Goal: Transaction & Acquisition: Purchase product/service

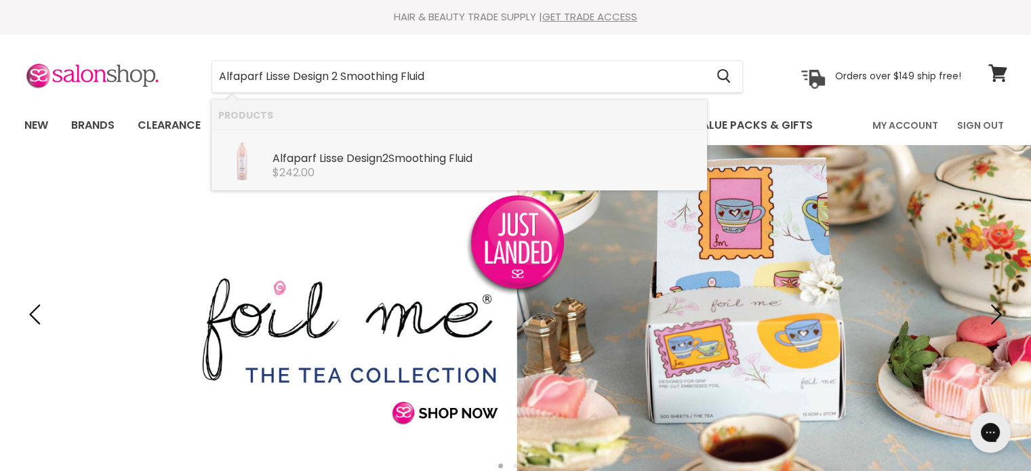
click at [425, 157] on b "Smoothing" at bounding box center [417, 158] width 58 height 16
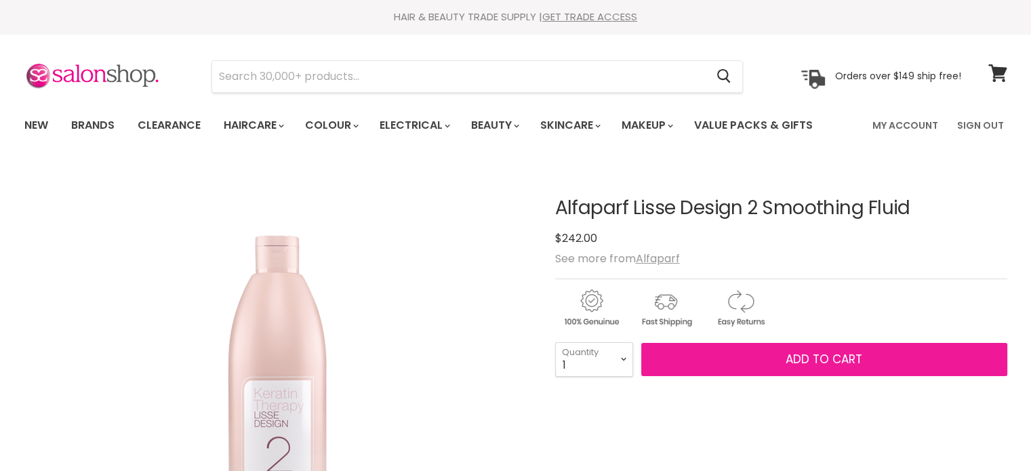
click at [807, 352] on span "Add to cart" at bounding box center [824, 359] width 77 height 16
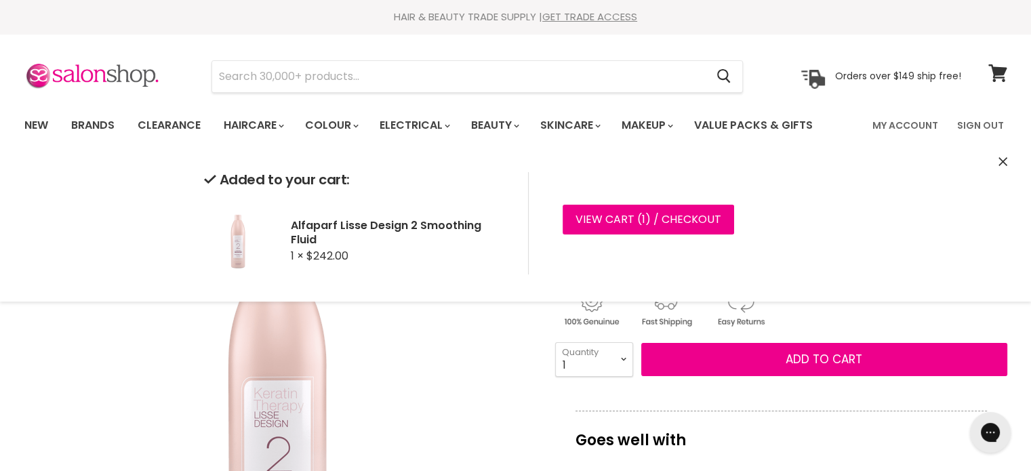
click at [1002, 155] on button "Close" at bounding box center [1002, 162] width 9 height 14
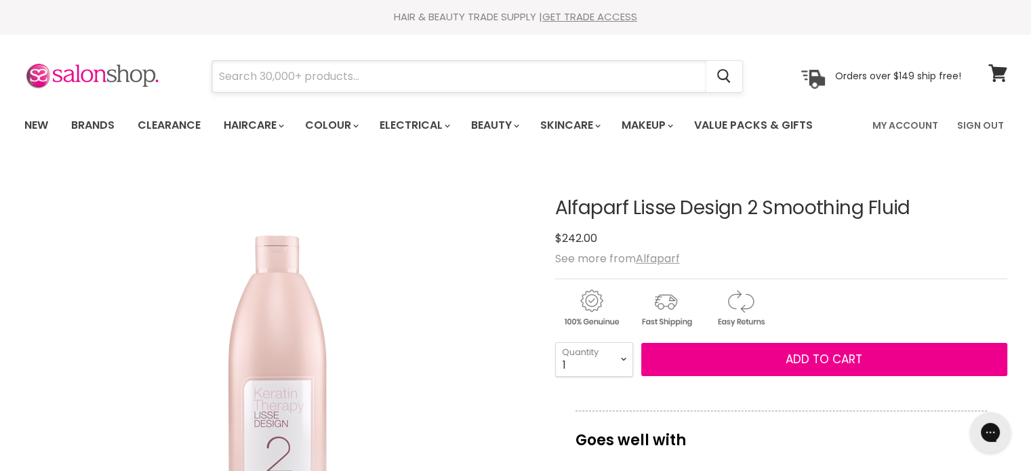
paste input "Alfaparf Lisse Design Rehydrating Mask"
type input "Alfaparf Lisse Design Rehydrating Mask"
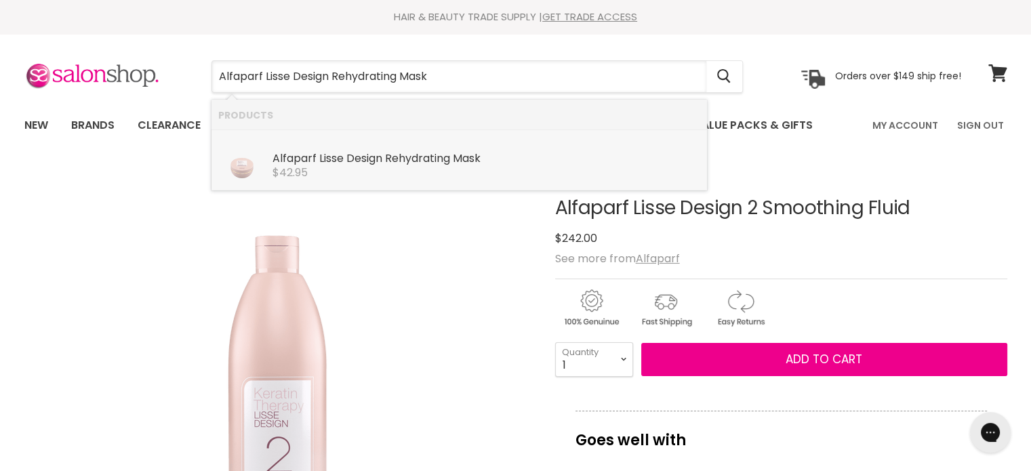
click at [422, 157] on b "Rehydrating" at bounding box center [417, 158] width 65 height 16
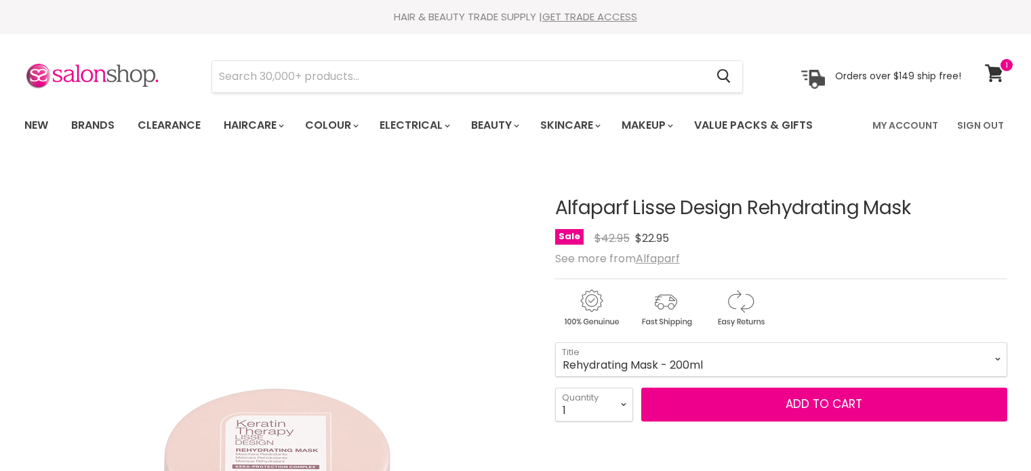
scroll to position [136, 0]
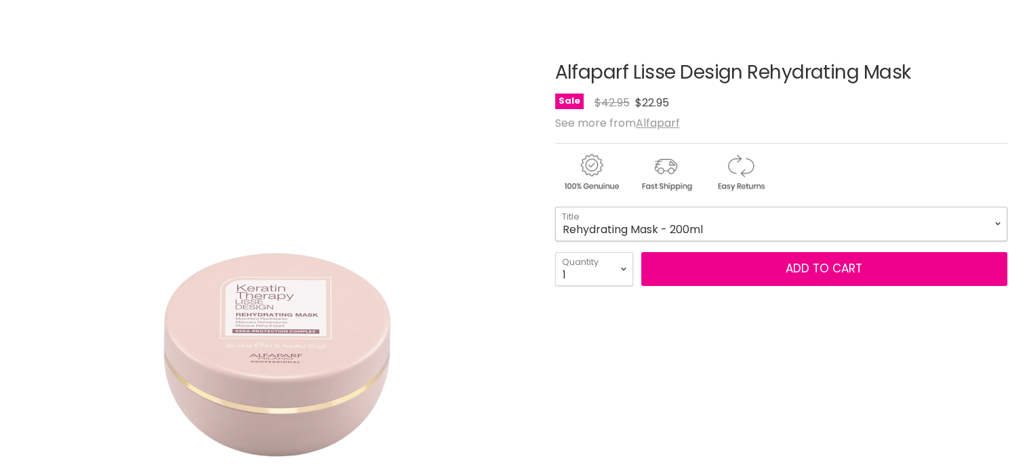
click at [703, 226] on select "Rehydrating Mask - 200ml 4 Rehydrating Finishing Mask - 500ml" at bounding box center [781, 224] width 452 height 34
click at [555, 207] on select "Rehydrating Mask - 200ml 4 Rehydrating Finishing Mask - 500ml" at bounding box center [781, 224] width 452 height 34
select select "4 Rehydrating Finishing Mask - 500ml"
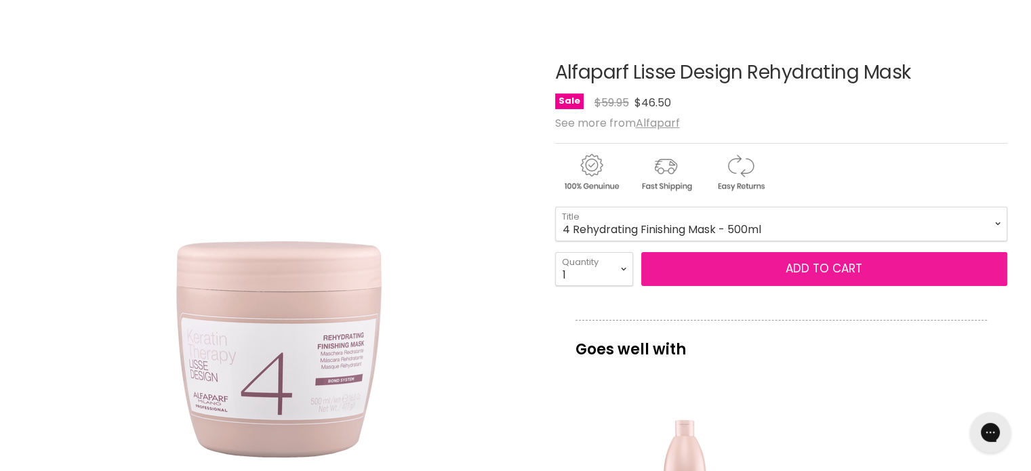
click at [778, 264] on button "Add to cart" at bounding box center [824, 269] width 366 height 34
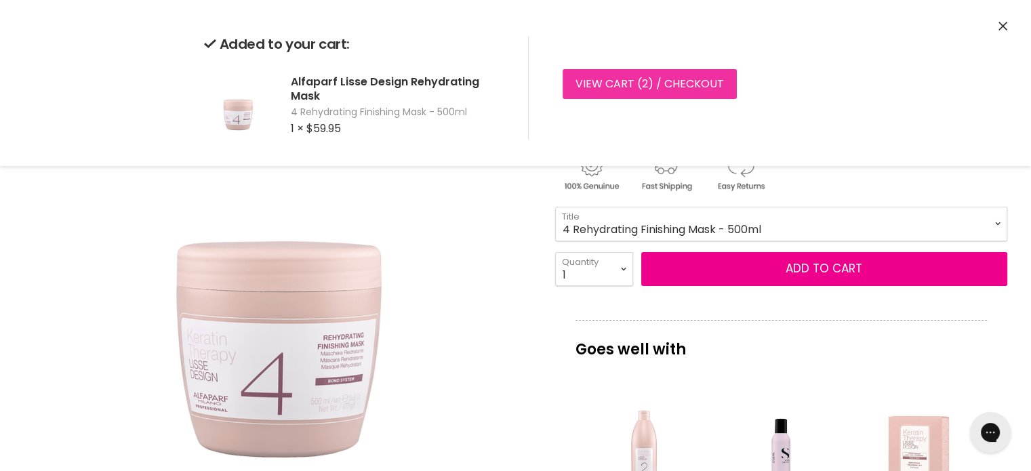
click at [616, 84] on link "View cart ( 2 ) / Checkout" at bounding box center [650, 84] width 174 height 30
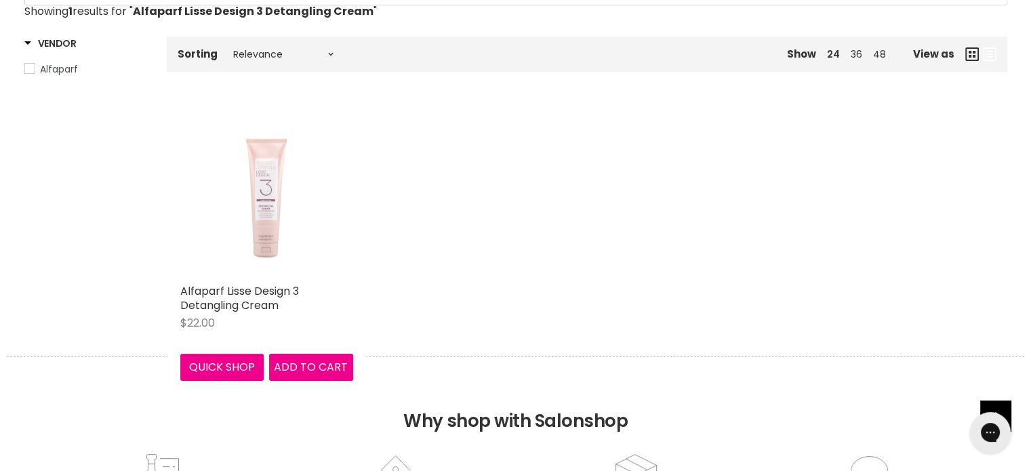
click at [266, 216] on img "Main content" at bounding box center [266, 190] width 173 height 173
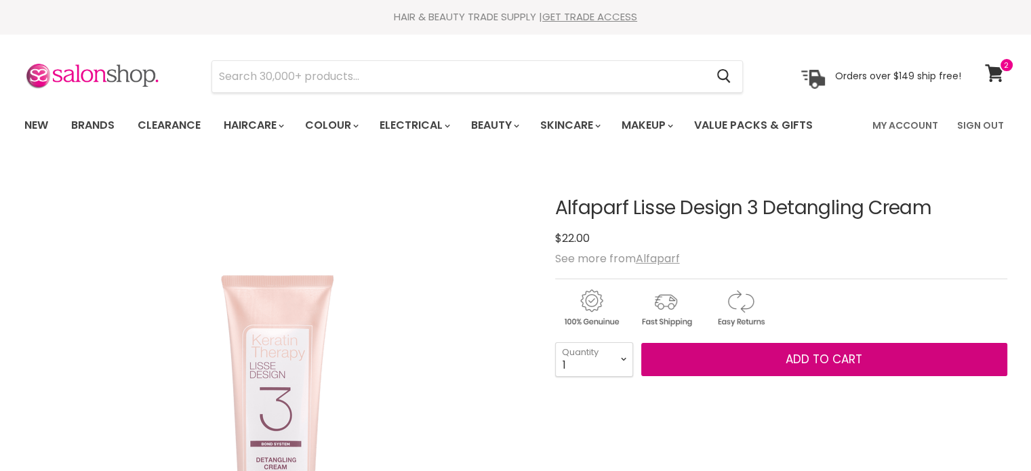
click at [809, 352] on span "Add to cart" at bounding box center [824, 359] width 77 height 16
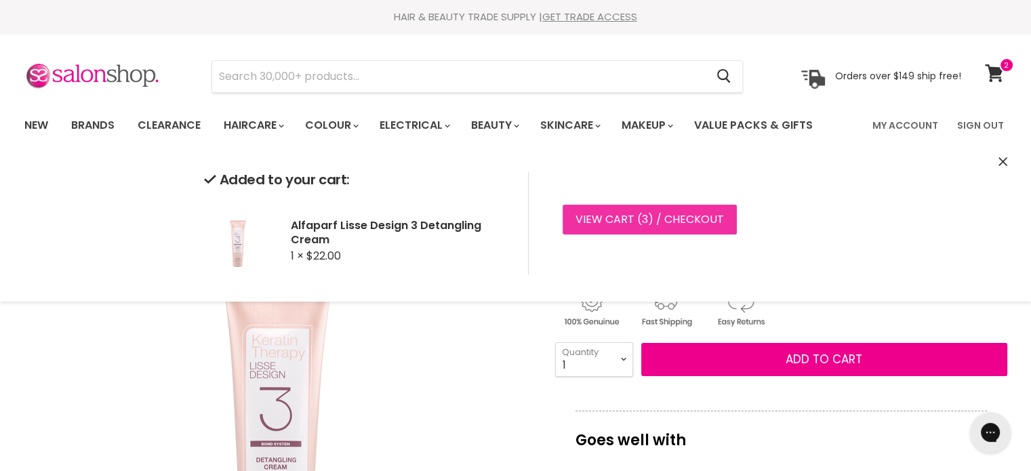
click at [635, 224] on link "View cart ( 3 ) / Checkout" at bounding box center [650, 220] width 174 height 30
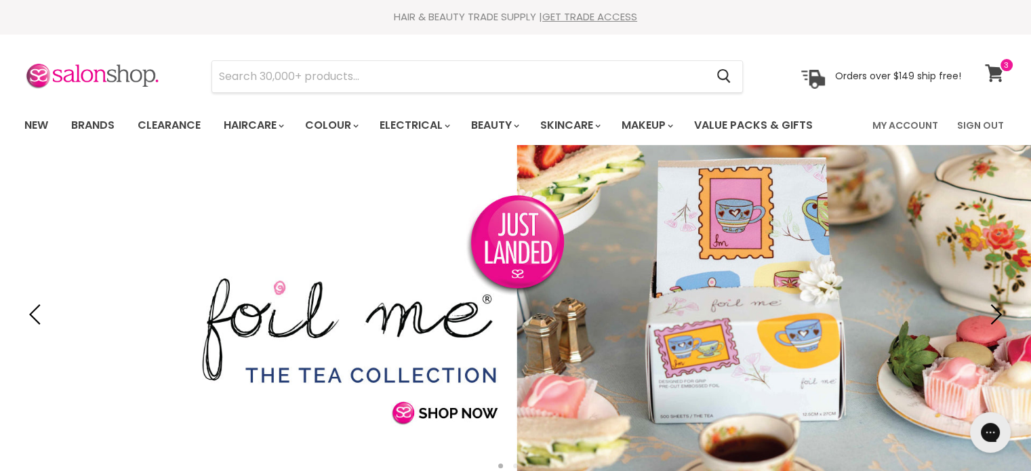
click at [992, 68] on icon at bounding box center [994, 73] width 18 height 18
